Goal: Task Accomplishment & Management: Use online tool/utility

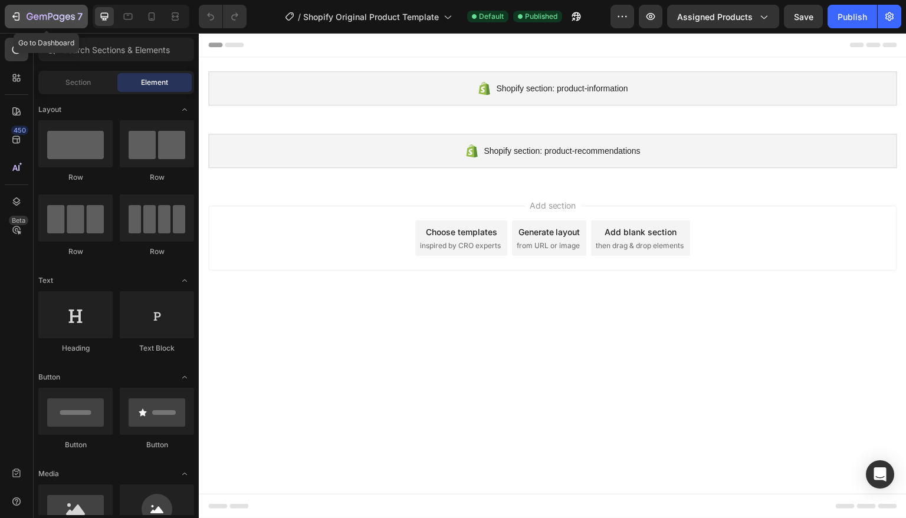
click at [19, 16] on icon "button" at bounding box center [17, 16] width 5 height 8
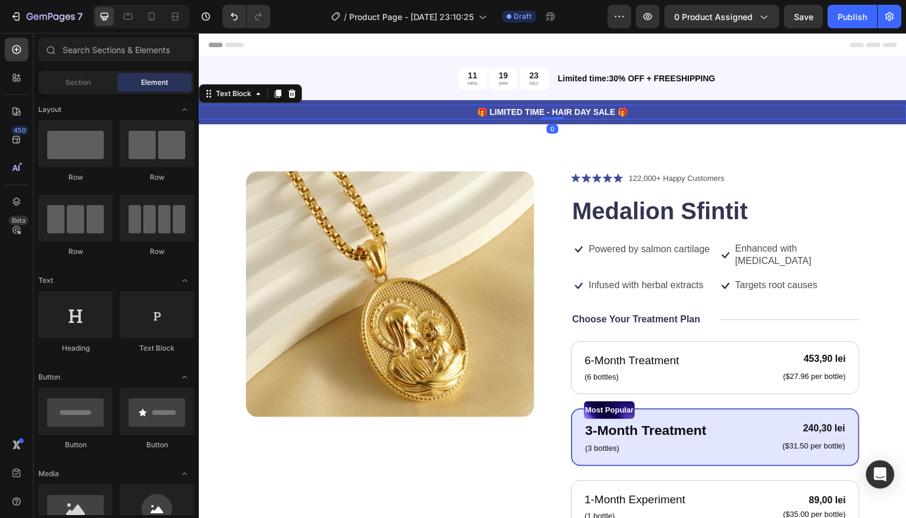
click at [558, 112] on p "🎁 LIMITED TIME - HAIR DAY SALE 🎁" at bounding box center [552, 112] width 705 height 12
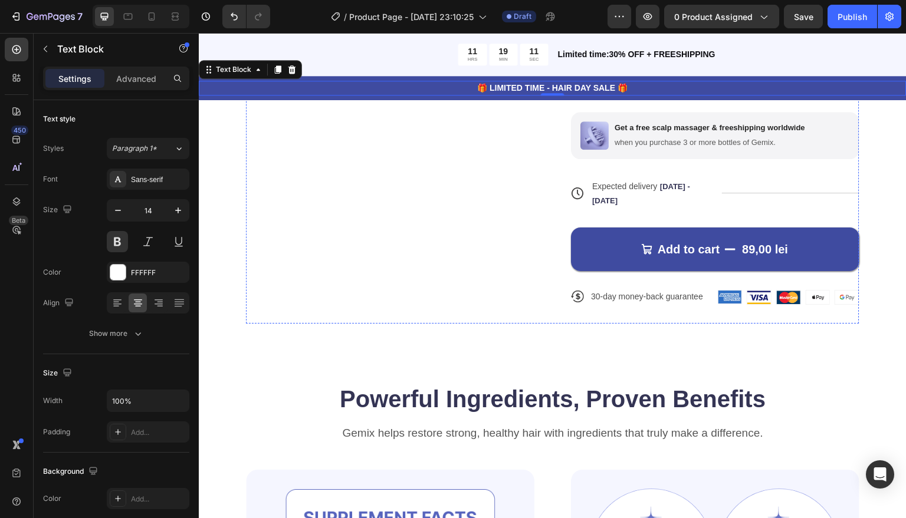
scroll to position [472, 0]
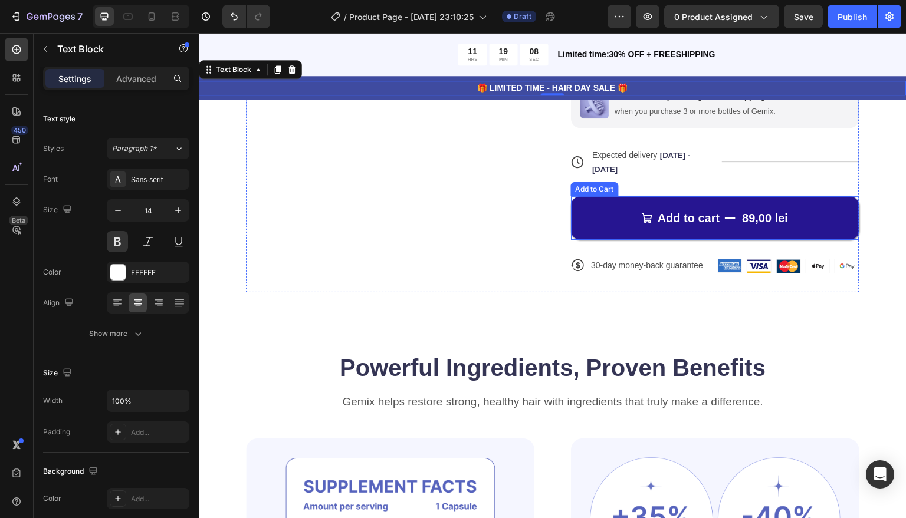
click at [613, 219] on button "Add to cart 89,00 lei" at bounding box center [715, 218] width 288 height 44
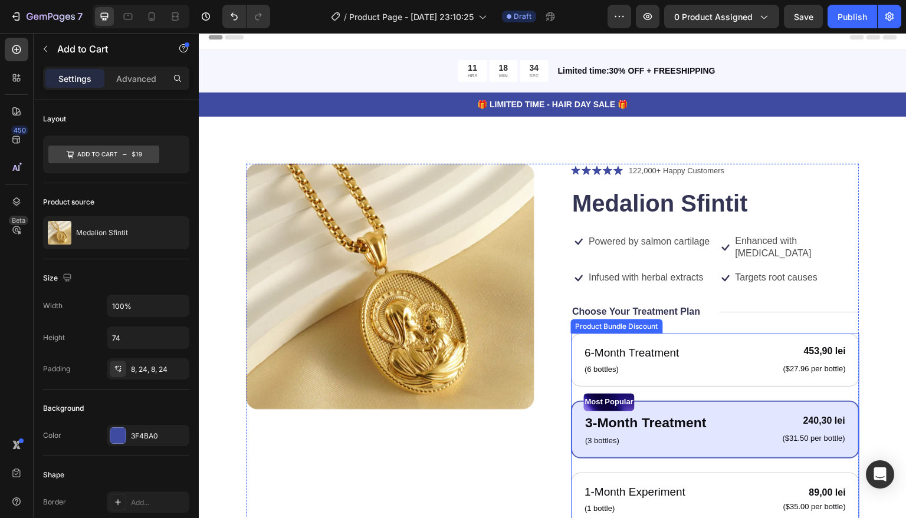
scroll to position [0, 0]
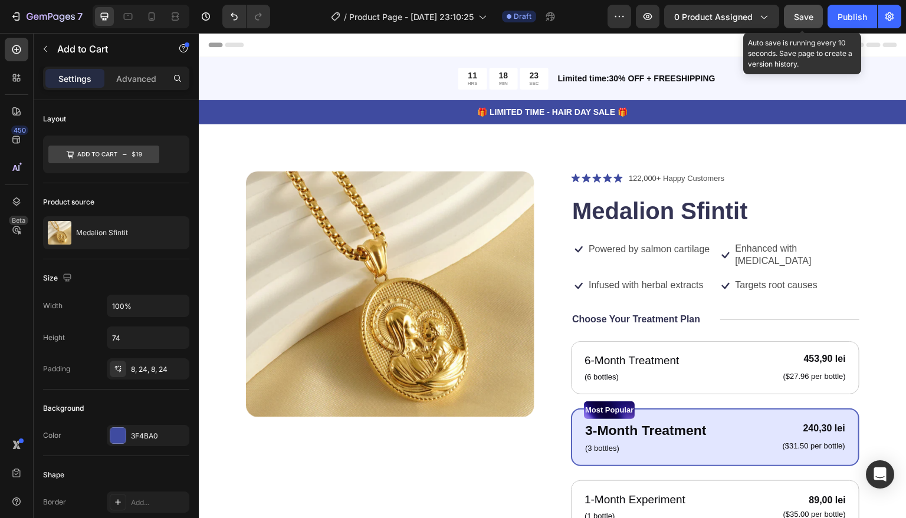
click at [801, 18] on span "Save" at bounding box center [803, 17] width 19 height 10
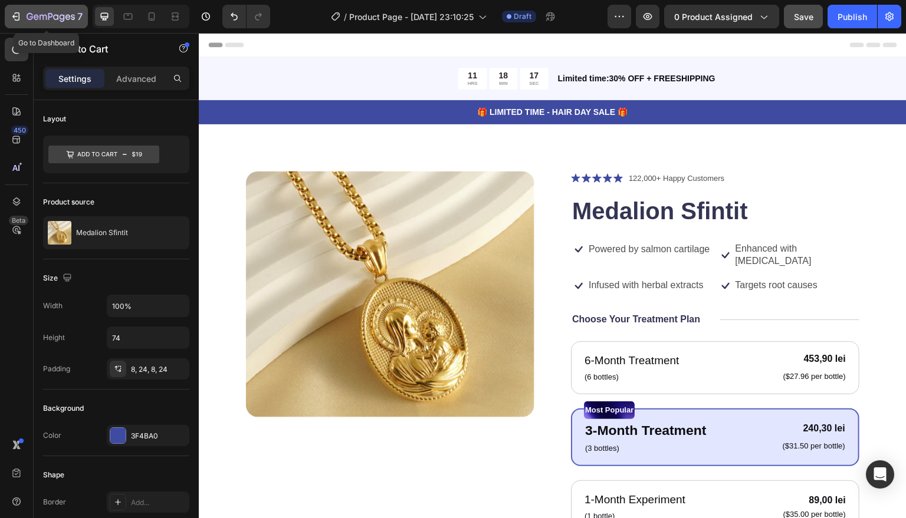
click at [24, 18] on div "7" at bounding box center [46, 16] width 73 height 14
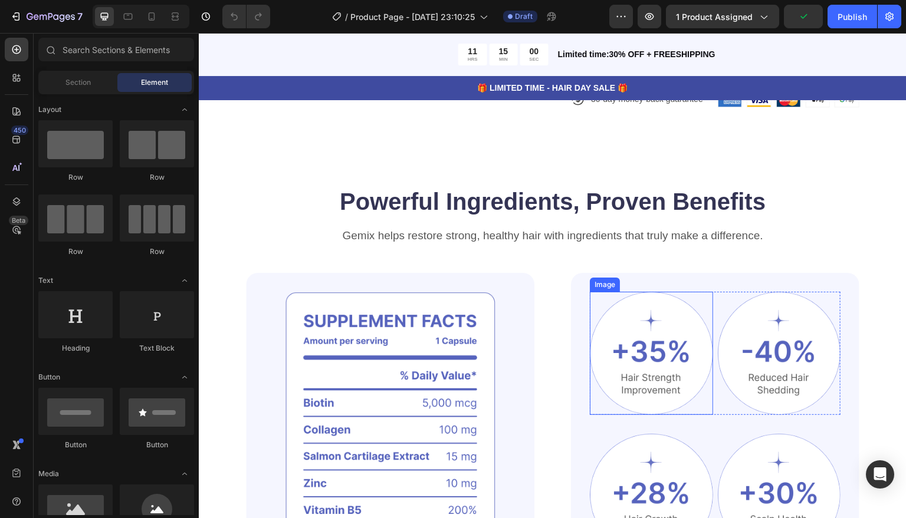
scroll to position [649, 0]
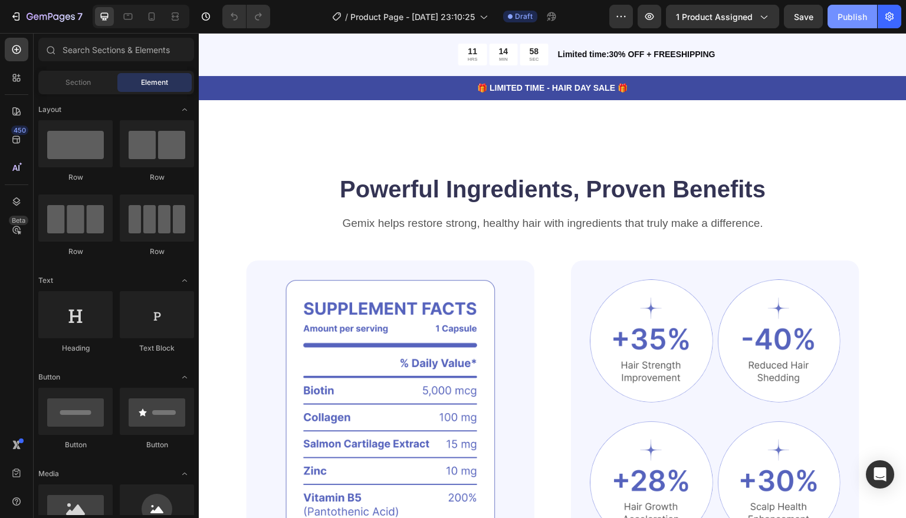
click at [850, 16] on div "Publish" at bounding box center [851, 17] width 29 height 12
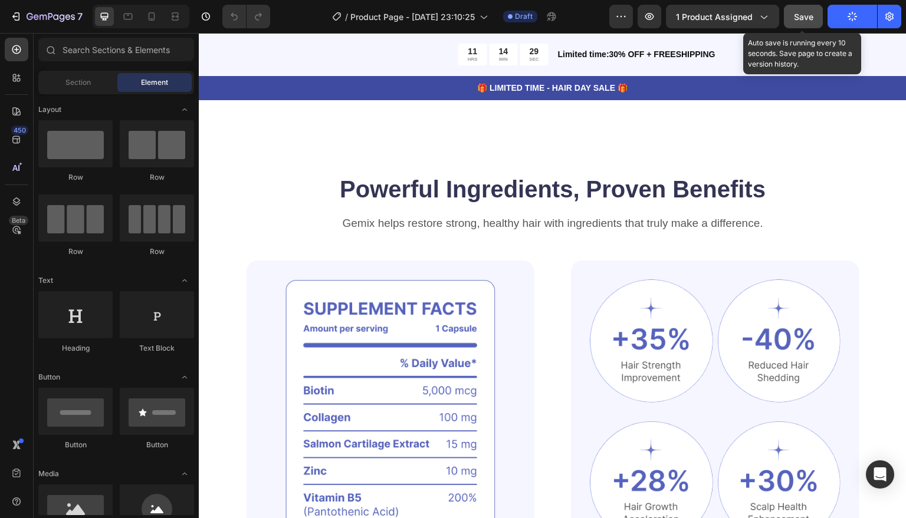
click at [806, 17] on span "Save" at bounding box center [803, 17] width 19 height 10
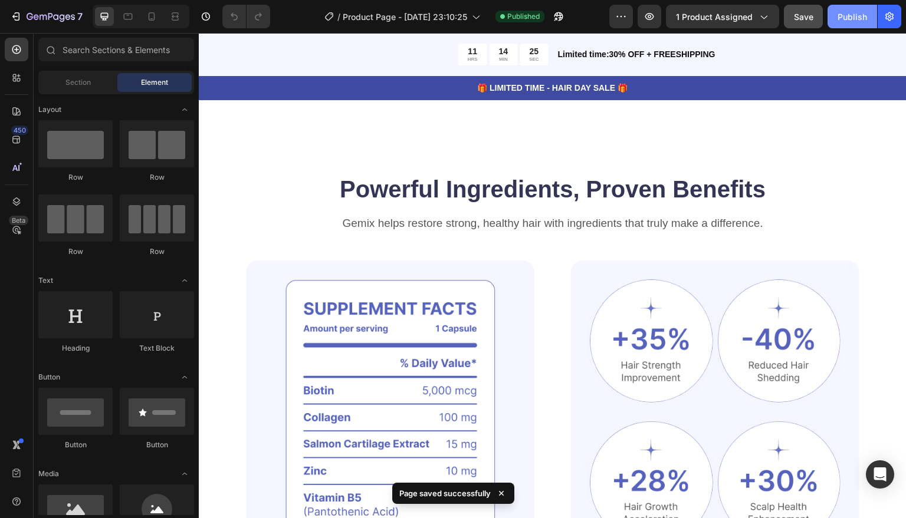
click at [847, 14] on div "Publish" at bounding box center [851, 17] width 29 height 12
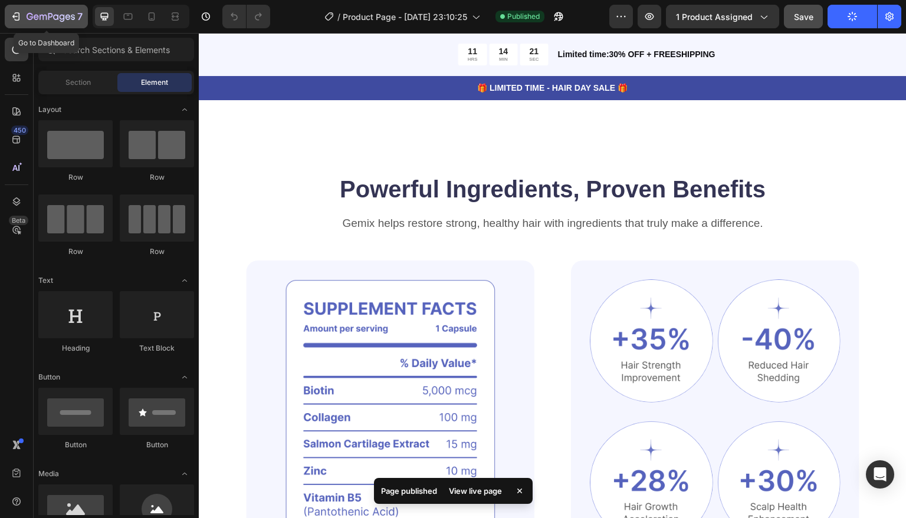
click at [19, 19] on icon "button" at bounding box center [16, 17] width 12 height 12
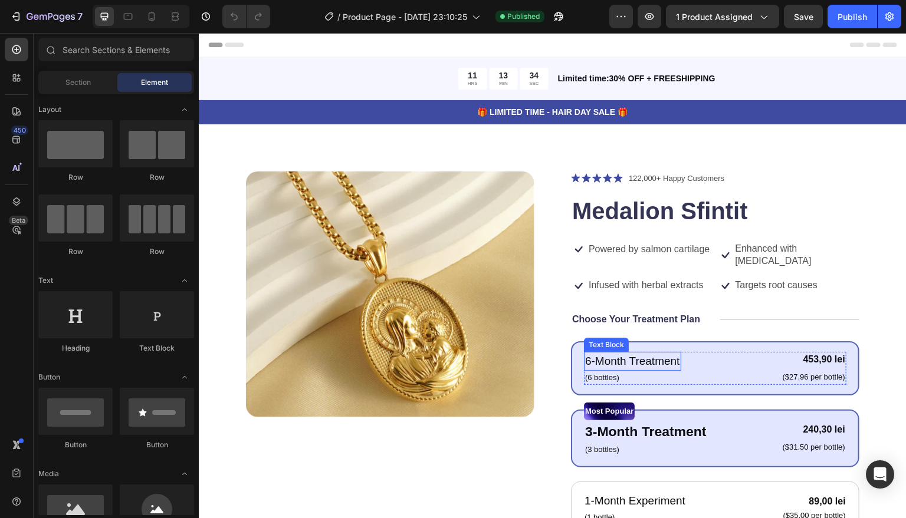
click at [665, 361] on p "6-Month Treatment" at bounding box center [632, 361] width 95 height 17
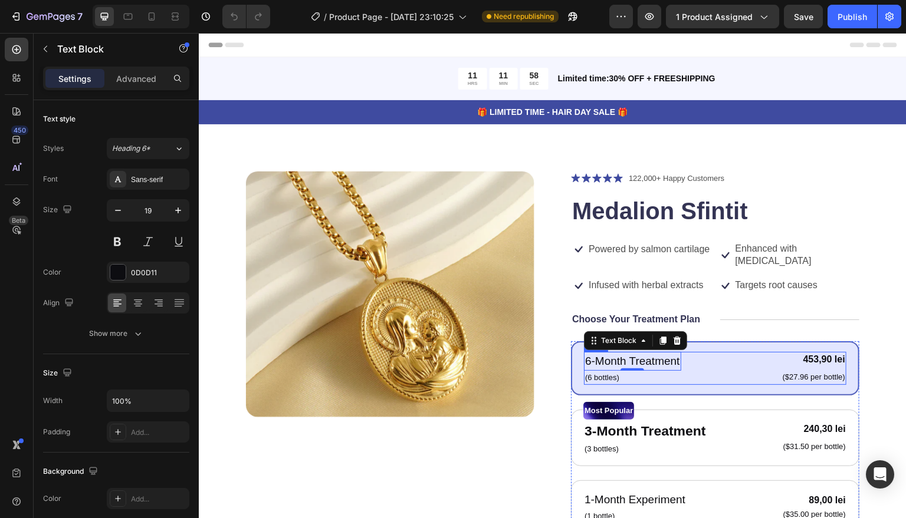
click at [718, 377] on div "6-Month Treatment Text Block 0 (6 bottles) Text Block 453,90 lei Product Price …" at bounding box center [715, 368] width 262 height 33
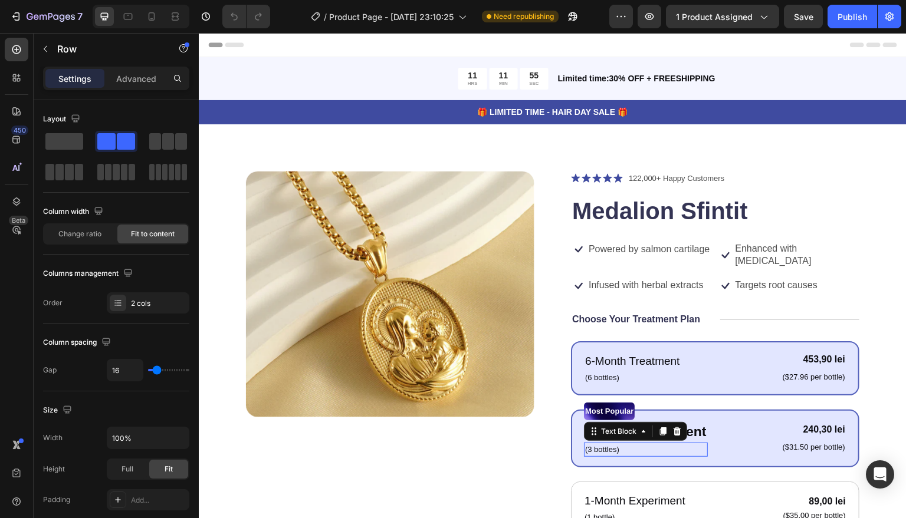
click at [680, 454] on p "(3 bottles)" at bounding box center [645, 450] width 121 height 12
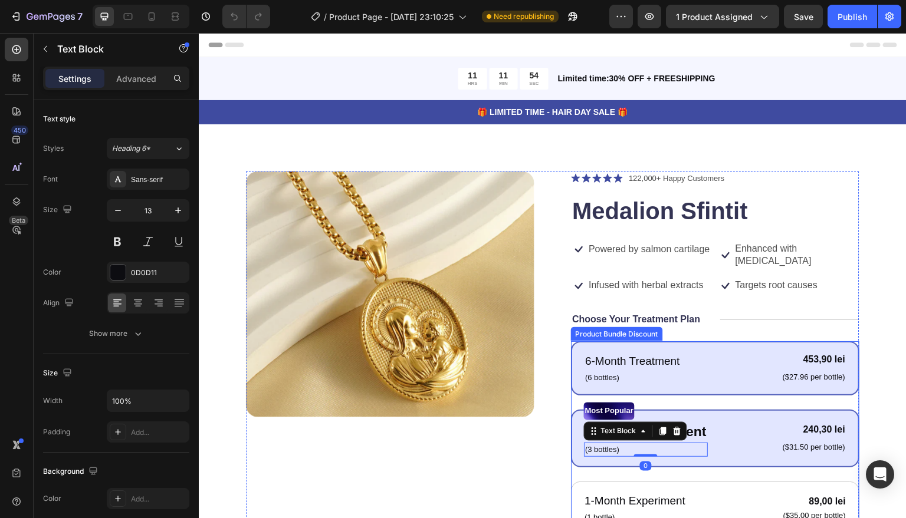
click at [734, 389] on div "6-Month Treatment Text Block (6 bottles) Text Block 453,90 lei Product Price Pr…" at bounding box center [715, 368] width 288 height 54
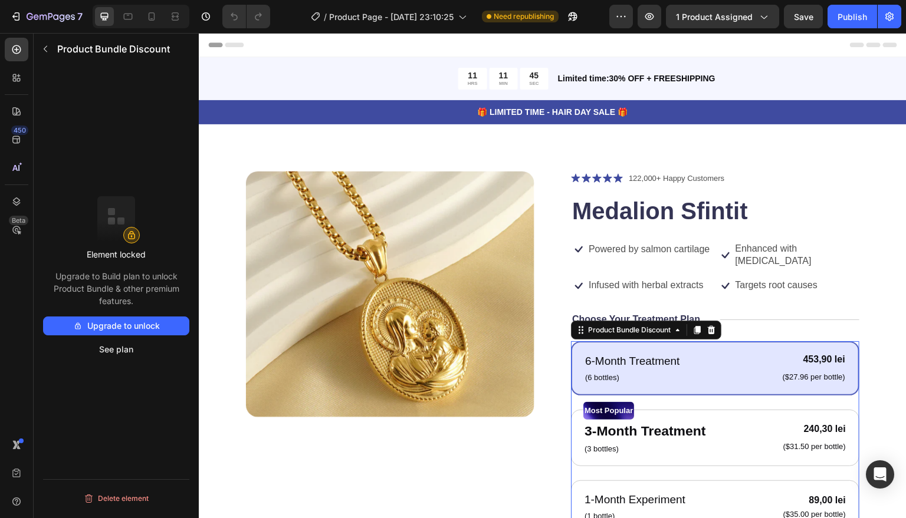
click at [124, 328] on button "Upgrade to unlock" at bounding box center [116, 326] width 146 height 19
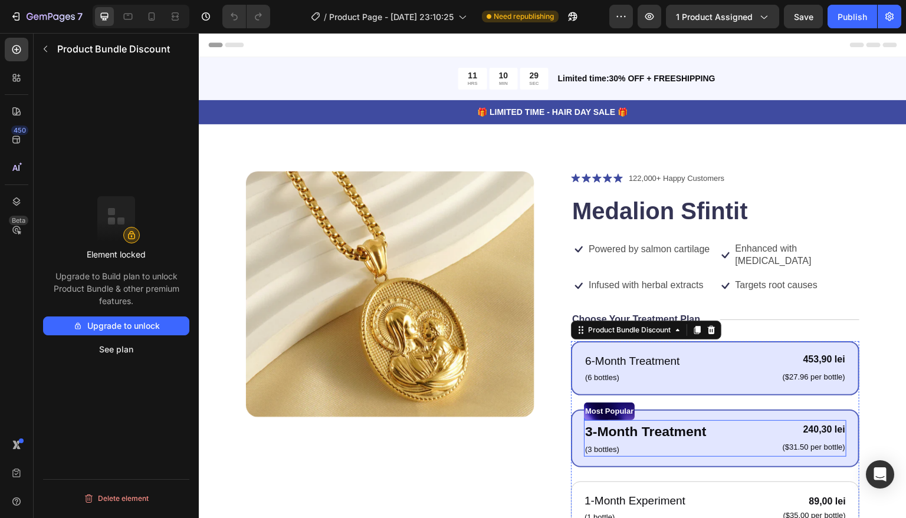
click at [752, 423] on div "3-Month Treatment Text Block (3 bottles) Text Block 240,30 lei Product Price Pr…" at bounding box center [715, 438] width 262 height 37
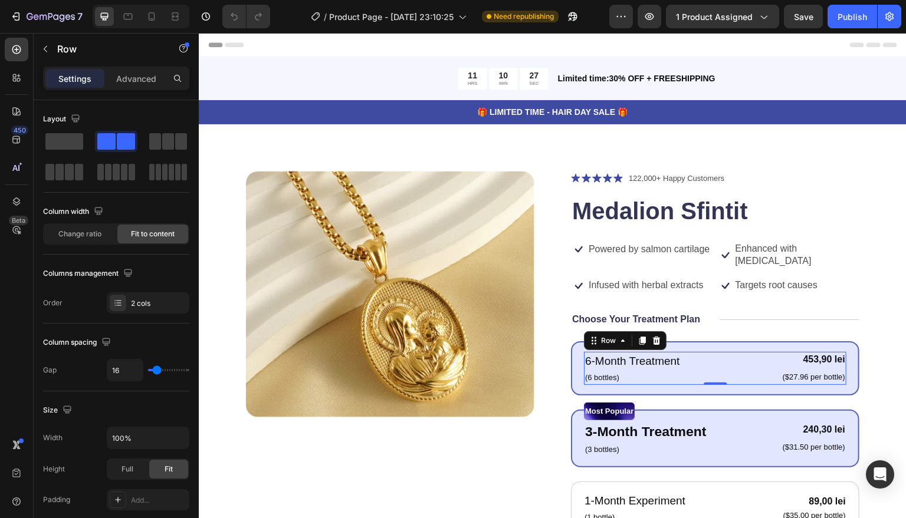
click at [743, 377] on div "6-Month Treatment Text Block (6 bottles) Text Block 453,90 lei Product Price Pr…" at bounding box center [715, 368] width 262 height 33
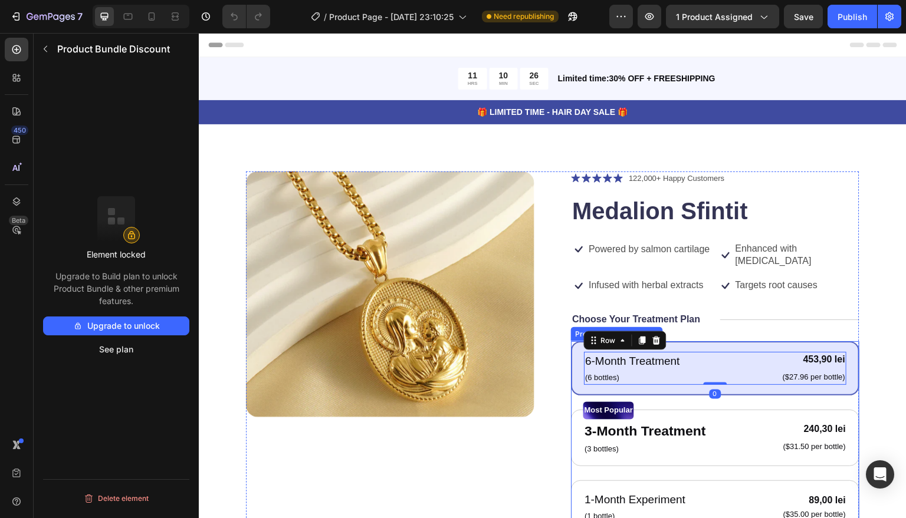
click at [719, 391] on div "6-Month Treatment Text Block (6 bottles) Text Block 453,90 lei Product Price Pr…" at bounding box center [715, 368] width 288 height 54
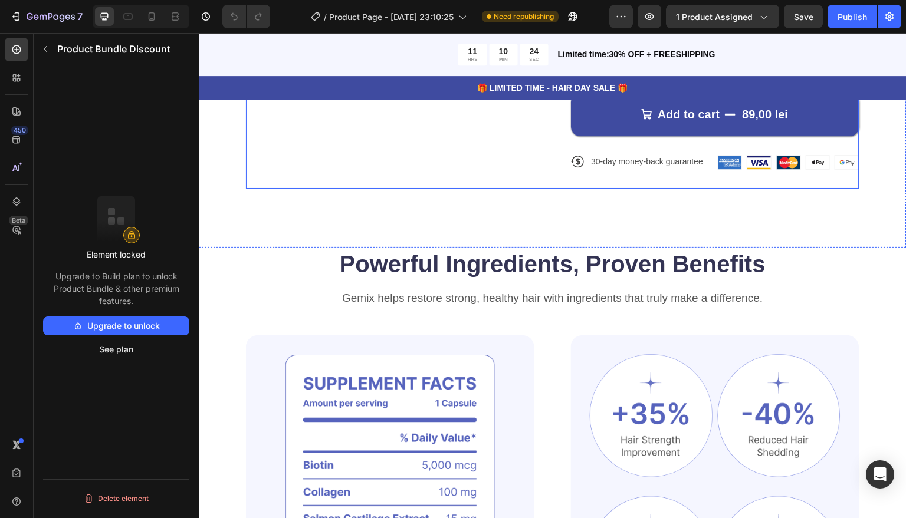
scroll to position [590, 0]
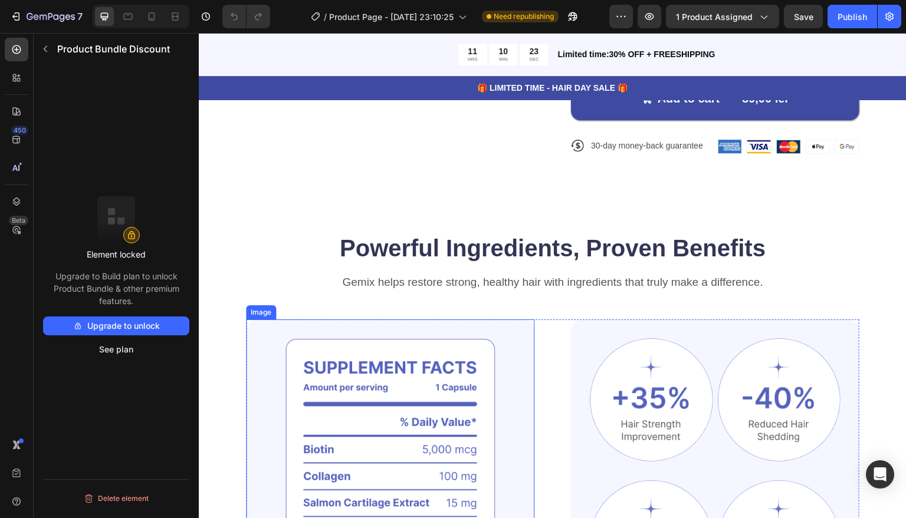
click at [476, 297] on div "Gemix helps restore strong, healthy hair with ingredients that truly make a dif…" at bounding box center [552, 296] width 613 height 45
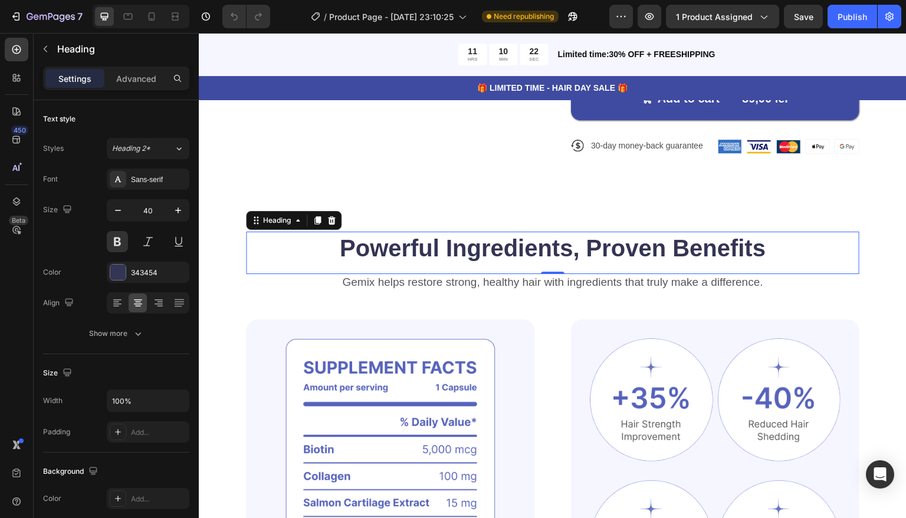
click at [478, 259] on h2 "Powerful Ingredients, Proven Benefits" at bounding box center [552, 248] width 613 height 33
click at [861, 16] on div "Publish" at bounding box center [851, 17] width 29 height 12
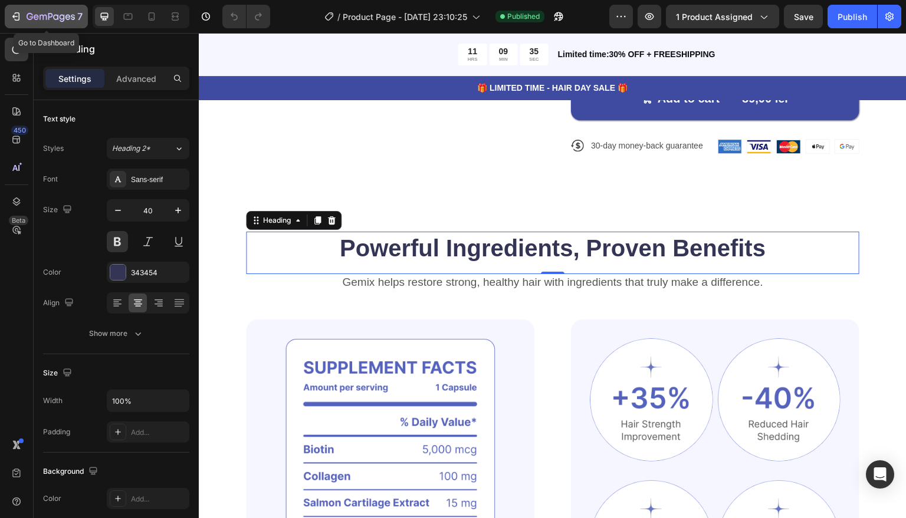
click at [19, 17] on icon "button" at bounding box center [17, 16] width 5 height 8
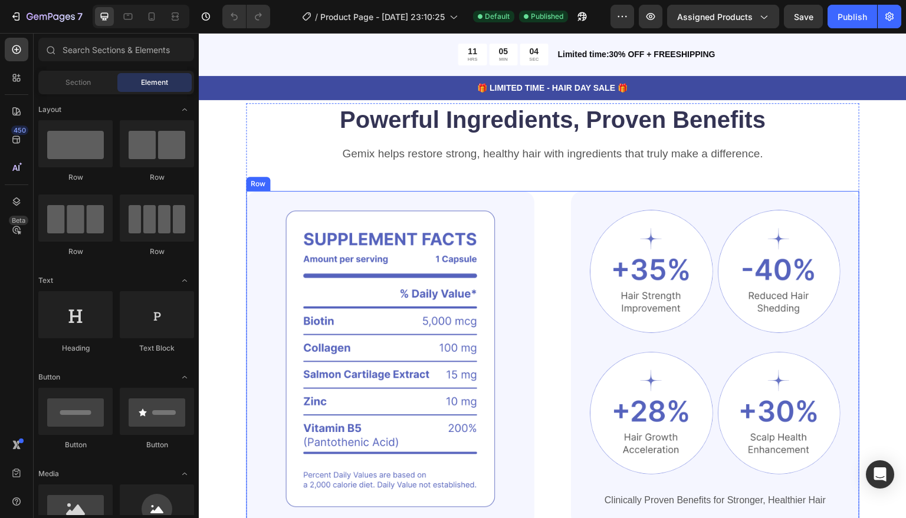
scroll to position [708, 0]
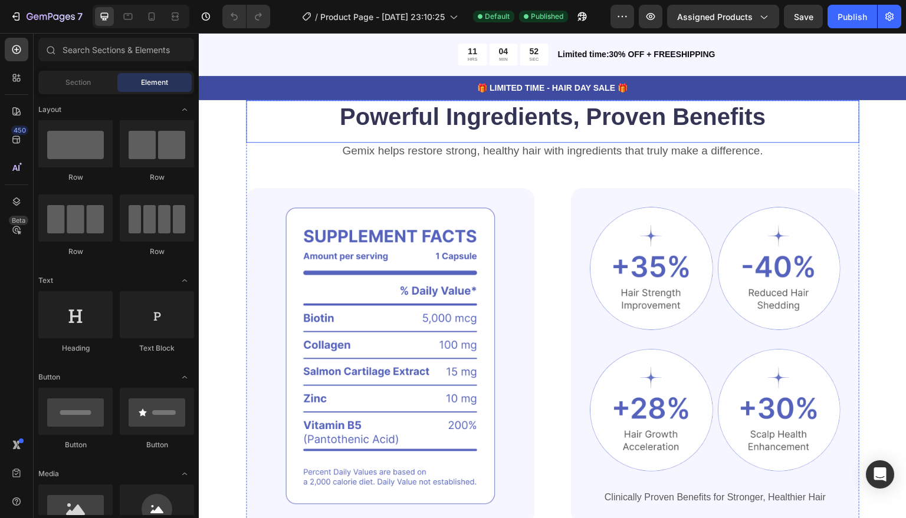
click at [377, 133] on h2 "Powerful Ingredients, Proven Benefits" at bounding box center [552, 116] width 613 height 33
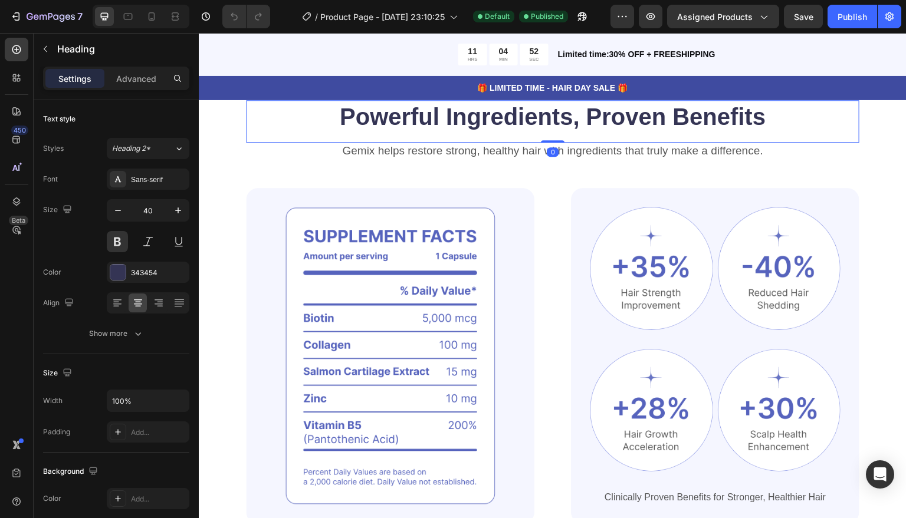
click at [394, 133] on h2 "Powerful Ingredients, Proven Benefits" at bounding box center [552, 116] width 613 height 33
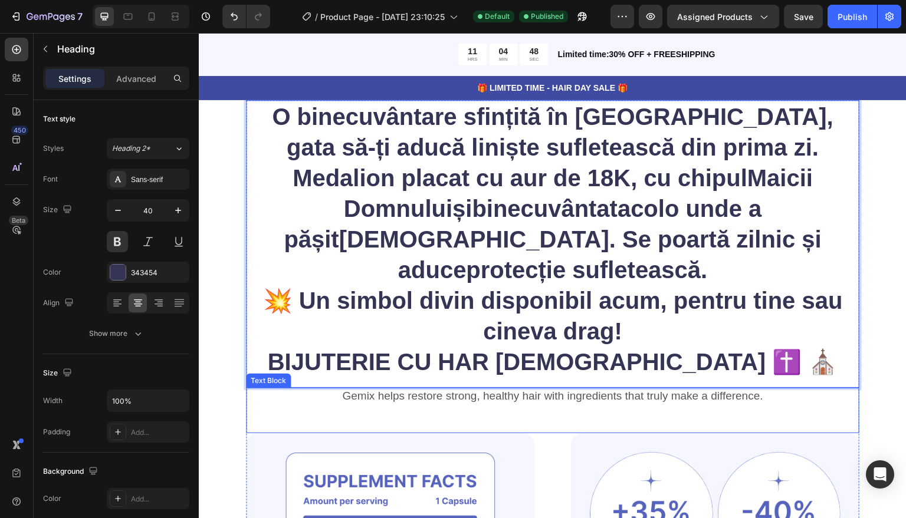
click at [428, 389] on p "Gemix helps restore strong, healthy hair with ingredients that truly make a dif…" at bounding box center [552, 396] width 611 height 15
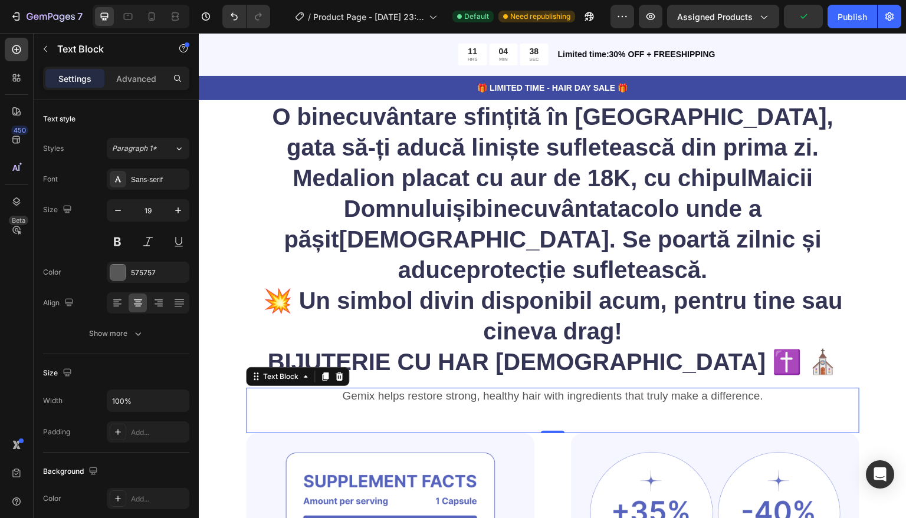
click at [421, 389] on div "Gemix helps restore strong, healthy hair with ingredients that truly make a dif…" at bounding box center [552, 396] width 613 height 17
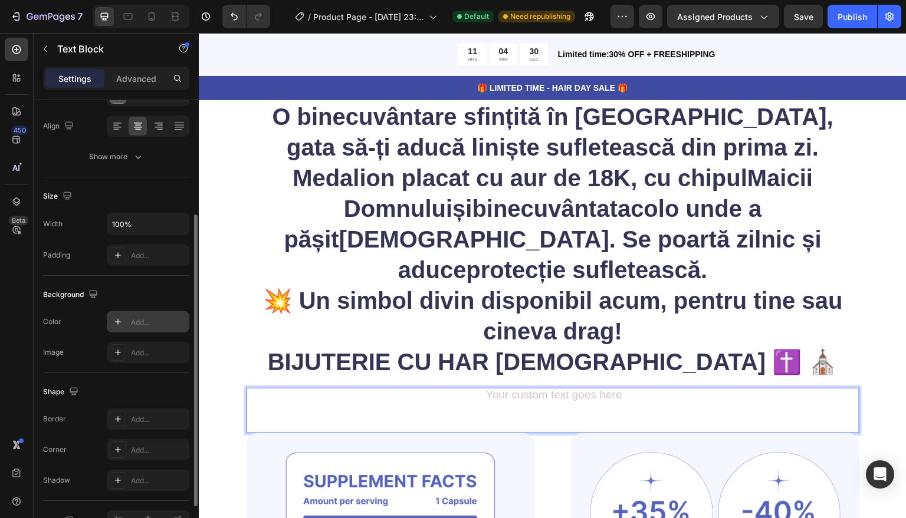
scroll to position [236, 0]
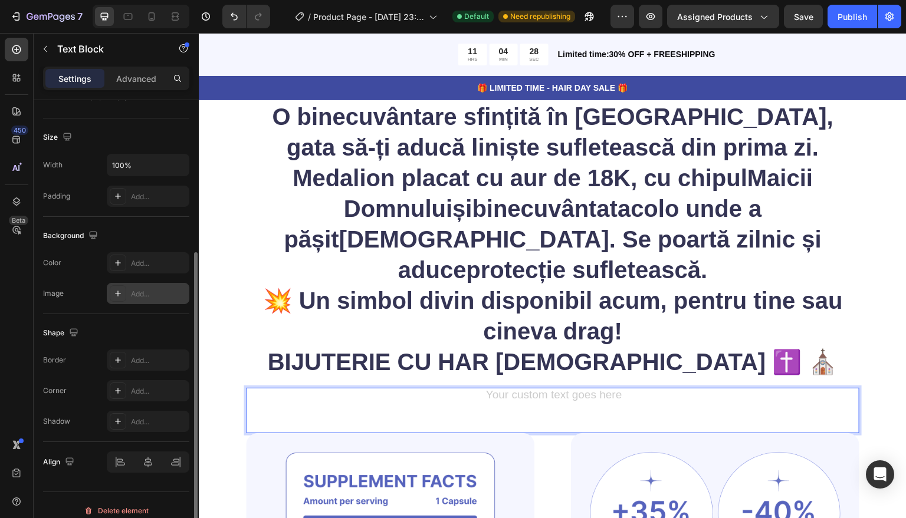
click at [132, 292] on div "Add..." at bounding box center [158, 294] width 55 height 11
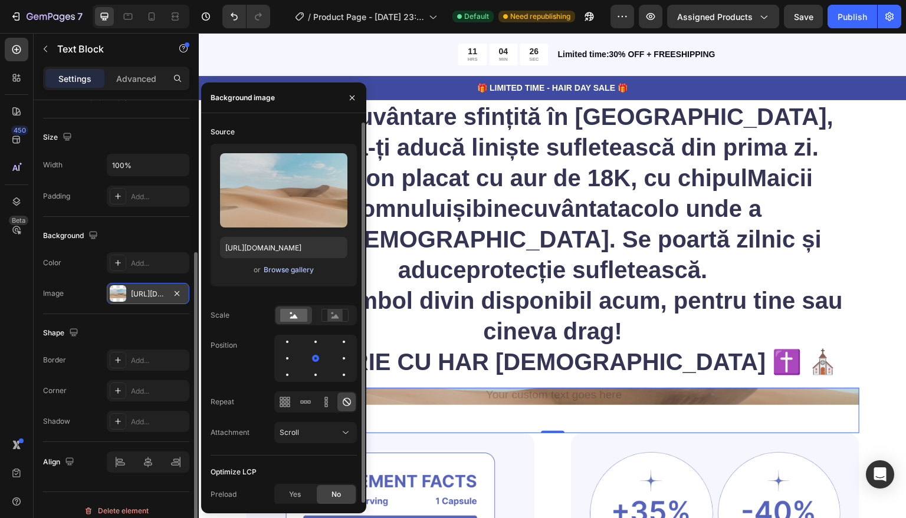
click at [279, 272] on div "Browse gallery" at bounding box center [289, 270] width 50 height 11
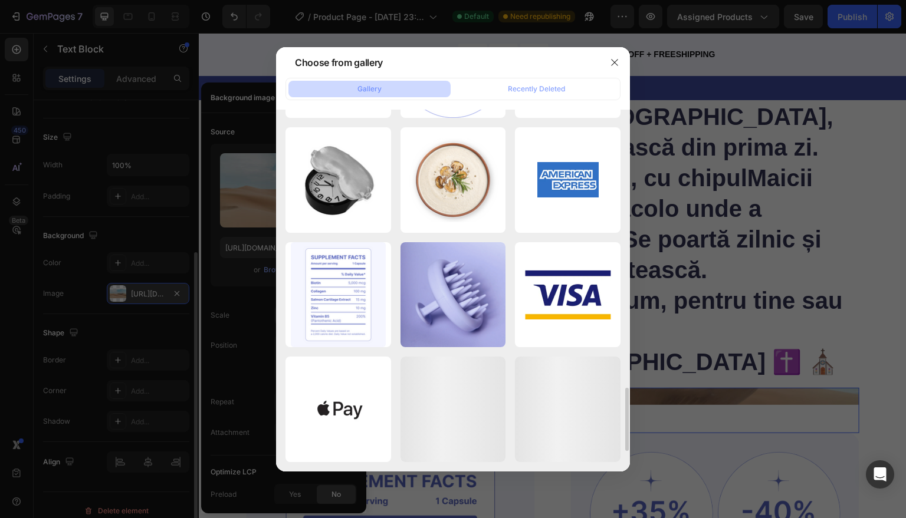
scroll to position [1713, 0]
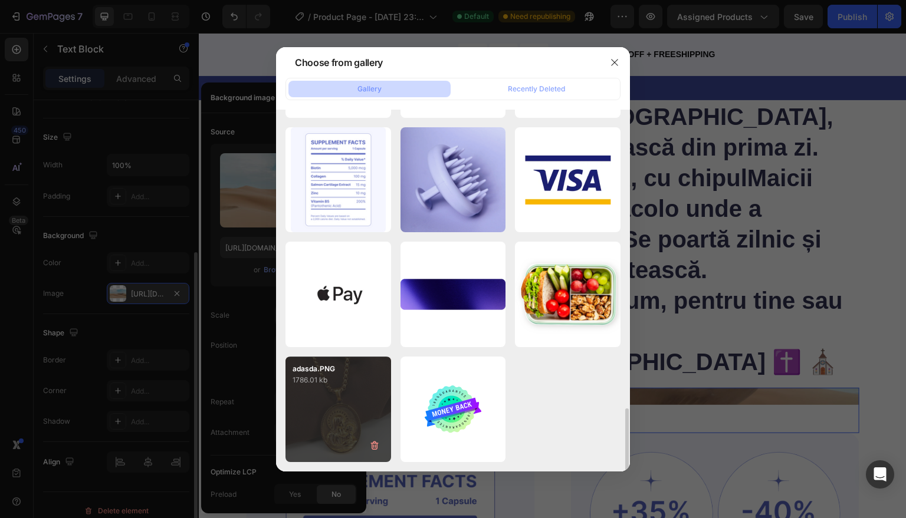
click at [364, 383] on p "1786.01 kb" at bounding box center [337, 380] width 91 height 12
type input "https://cdn.shopify.com/s/files/1/0960/2223/3470/files/gempages_586174620713878…"
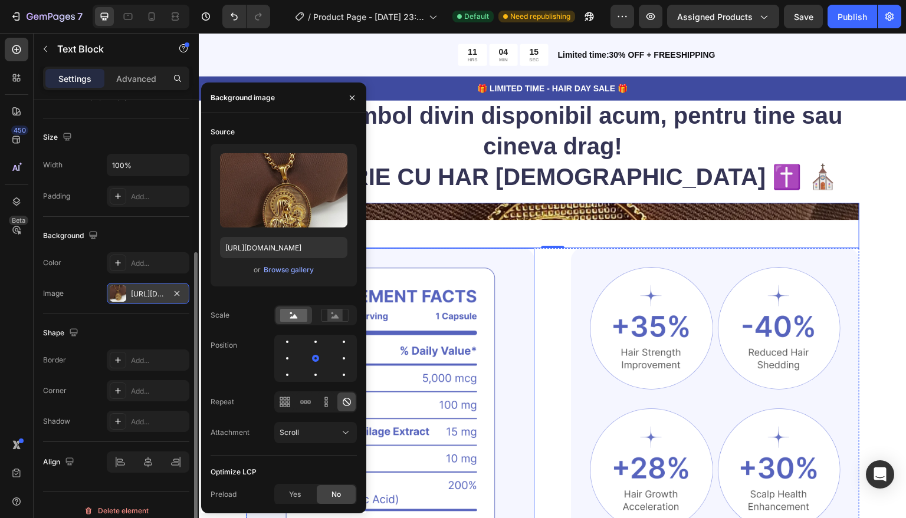
scroll to position [943, 0]
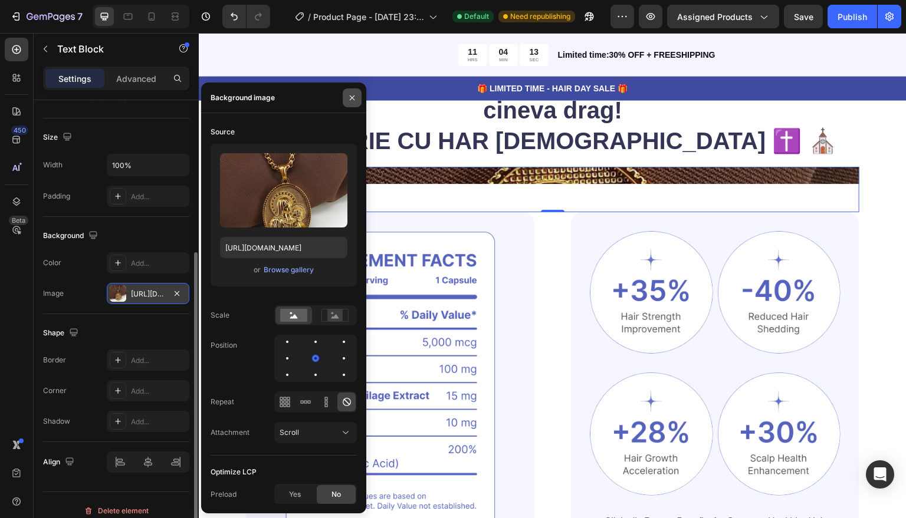
click at [355, 98] on icon "button" at bounding box center [351, 97] width 9 height 9
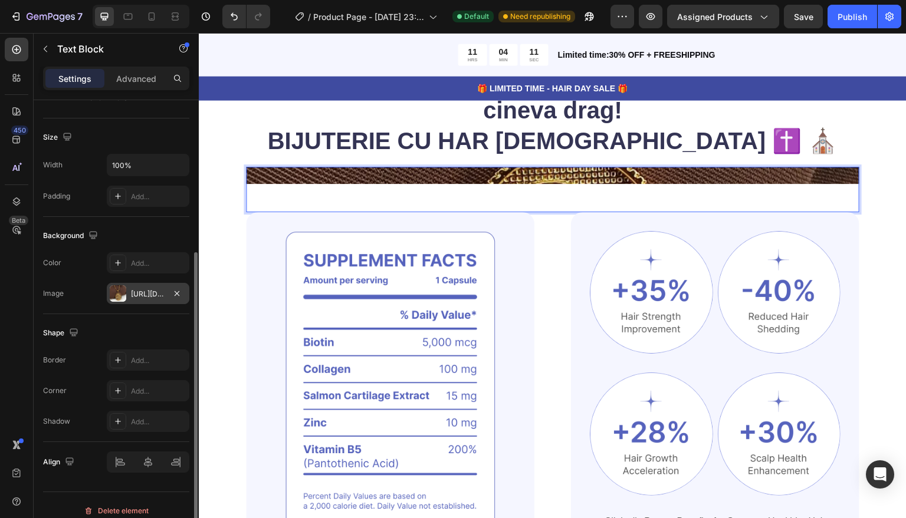
click at [508, 167] on div "Rich Text Editor. Editing area: main" at bounding box center [552, 175] width 613 height 17
click at [473, 167] on div "Rich Text Editor. Editing area: main" at bounding box center [552, 175] width 613 height 17
click at [468, 167] on div "Rich Text Editor. Editing area: main" at bounding box center [552, 175] width 613 height 17
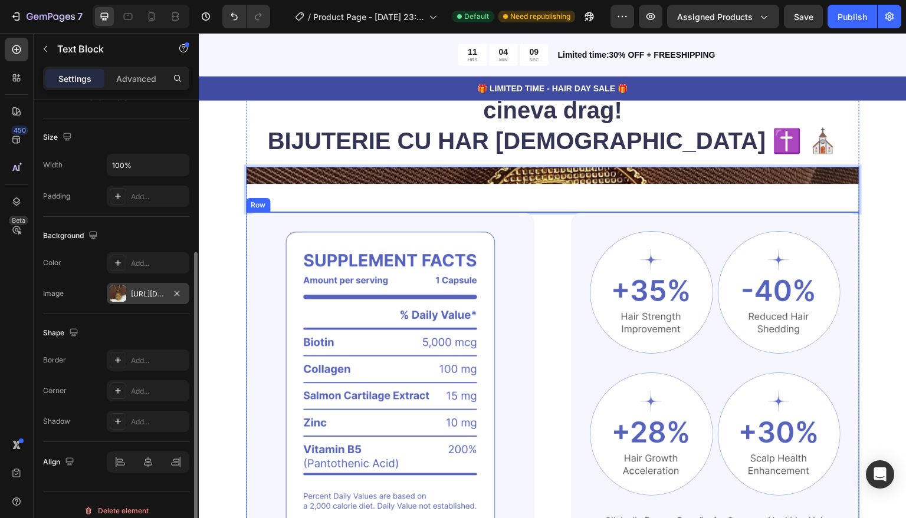
click at [538, 212] on div "Image Image Image Row Image Image Row Clinically Proven Benefits for Stronger, …" at bounding box center [552, 380] width 613 height 336
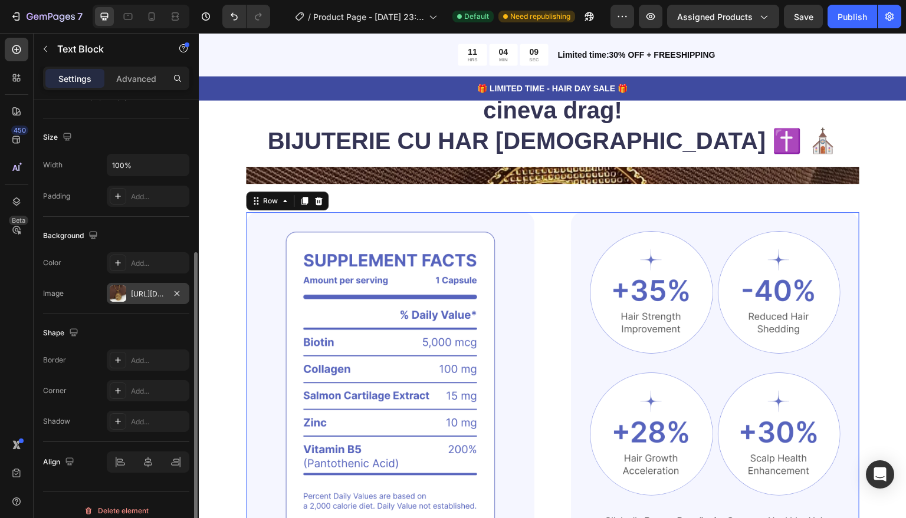
scroll to position [0, 0]
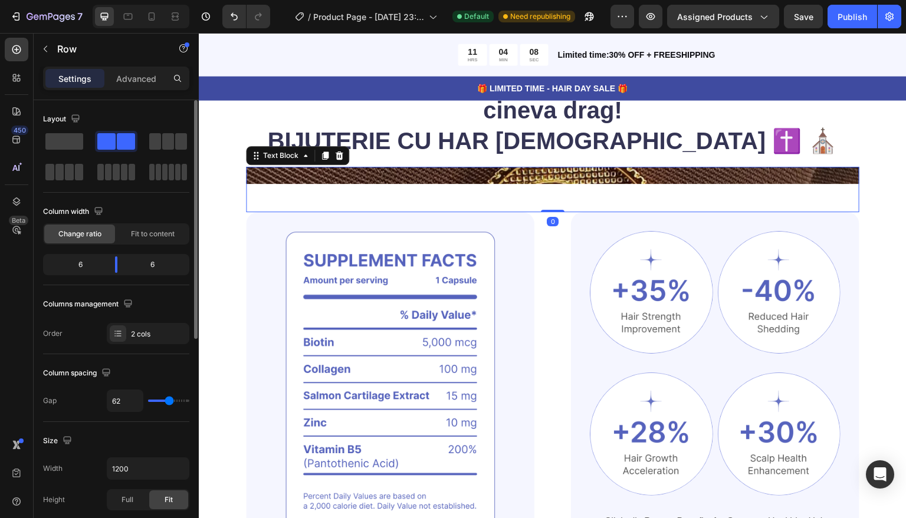
drag, startPoint x: 518, startPoint y: 167, endPoint x: 509, endPoint y: 173, distance: 10.6
click at [518, 167] on div "Text Block 0" at bounding box center [552, 189] width 613 height 45
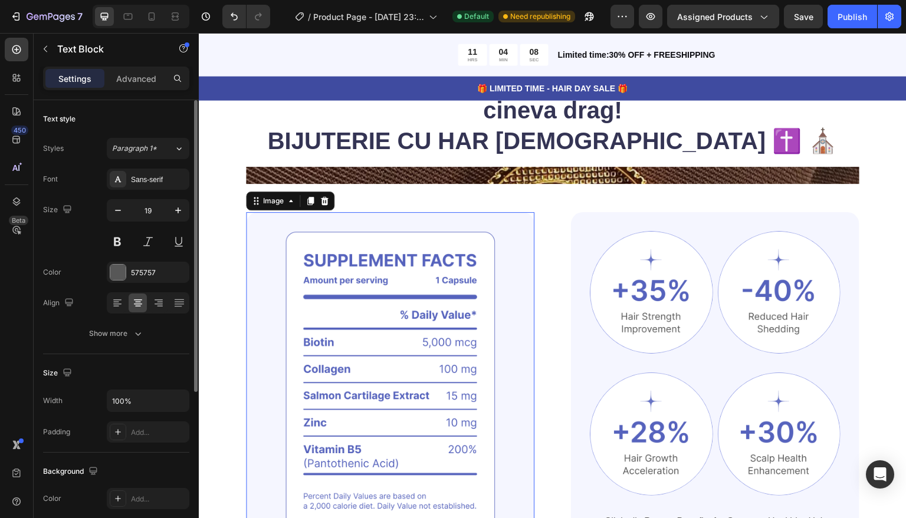
click at [428, 251] on img at bounding box center [390, 380] width 288 height 336
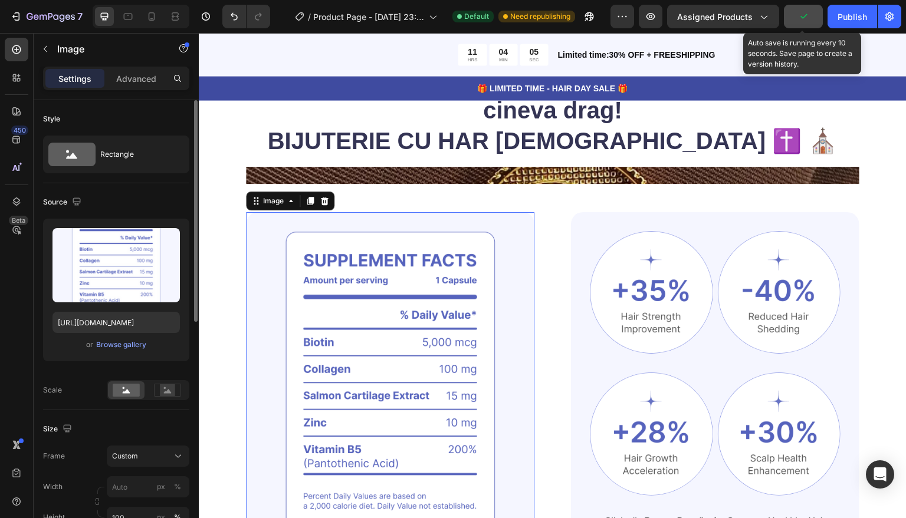
click at [805, 18] on icon "button" at bounding box center [803, 17] width 12 height 12
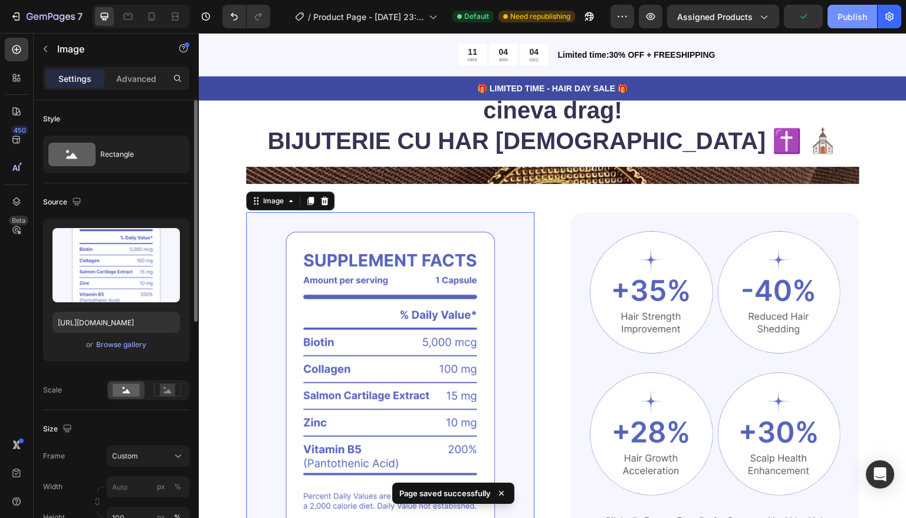
click at [845, 17] on div "Publish" at bounding box center [851, 17] width 29 height 12
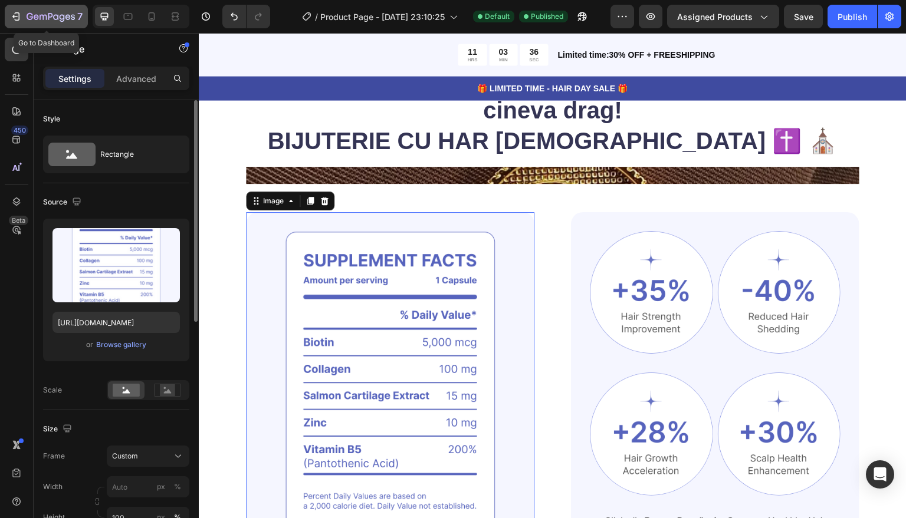
click at [18, 17] on icon "button" at bounding box center [16, 17] width 12 height 12
